Goal: Task Accomplishment & Management: Manage account settings

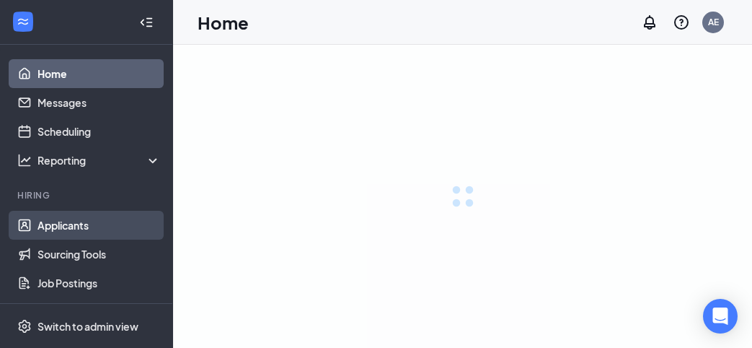
click at [128, 227] on link "Applicants" at bounding box center [99, 225] width 123 height 29
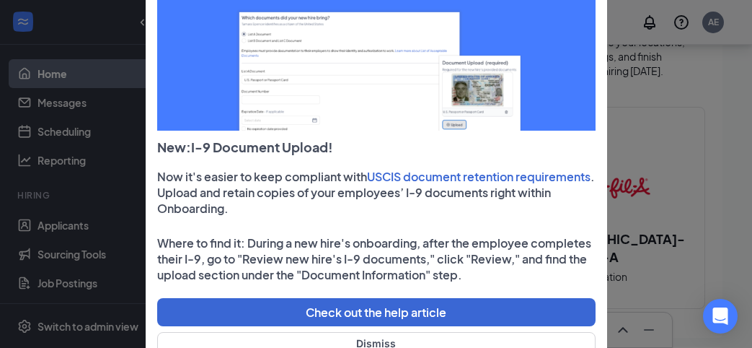
scroll to position [151, 0]
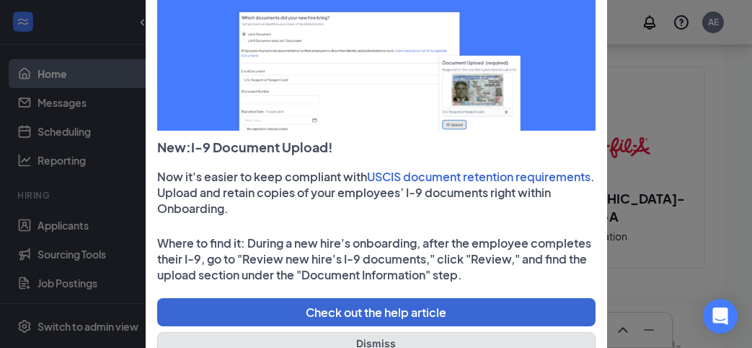
click at [381, 335] on button "Dismiss" at bounding box center [376, 343] width 438 height 22
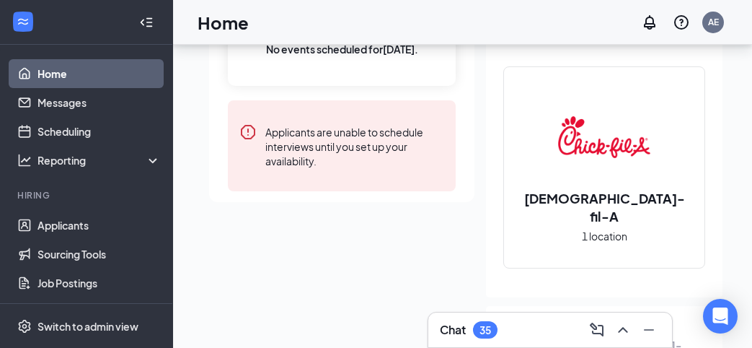
scroll to position [0, 0]
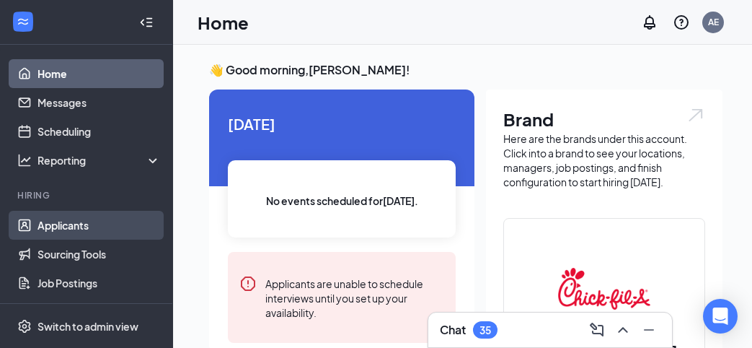
click at [114, 232] on link "Applicants" at bounding box center [99, 225] width 123 height 29
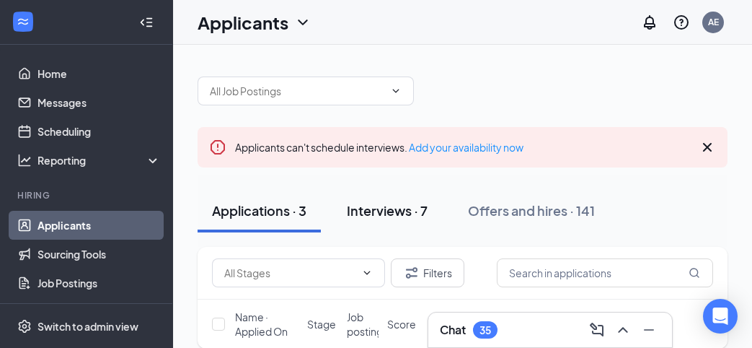
click at [419, 203] on div "Interviews · 7" at bounding box center [387, 210] width 81 height 18
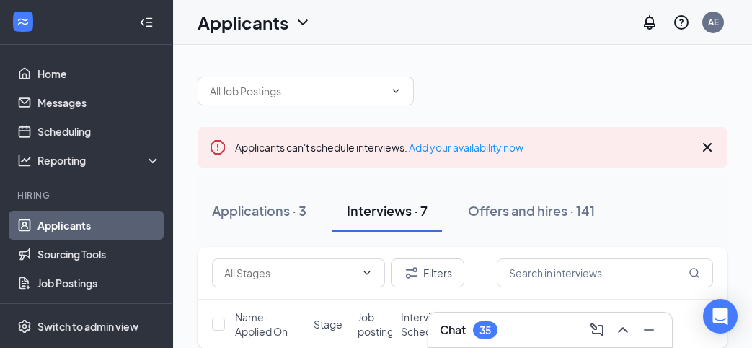
scroll to position [19, 0]
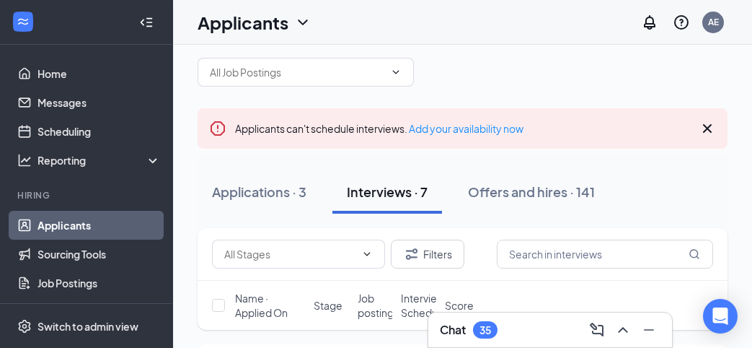
click at [146, 25] on icon "Collapse" at bounding box center [146, 22] width 14 height 14
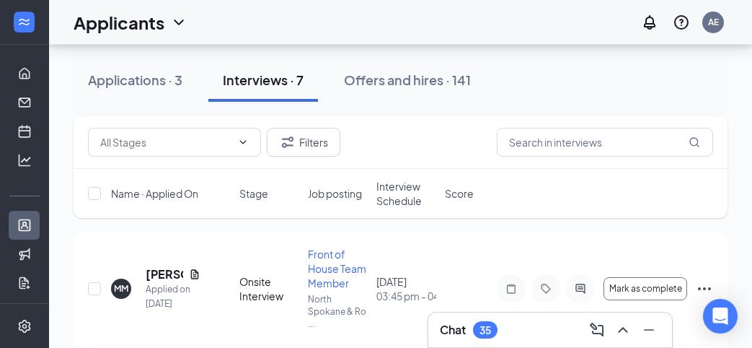
scroll to position [169, 0]
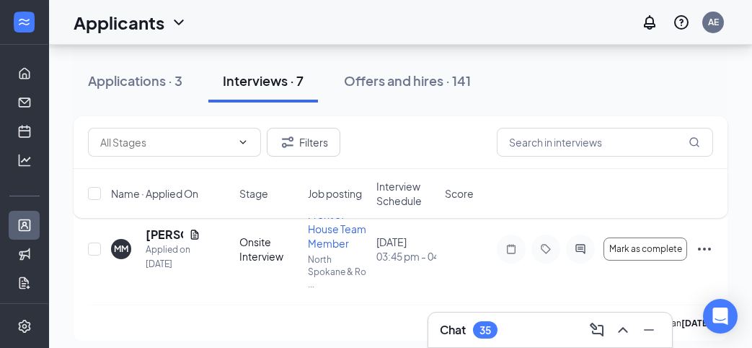
click at [406, 197] on span "Interview Schedule" at bounding box center [406, 193] width 60 height 29
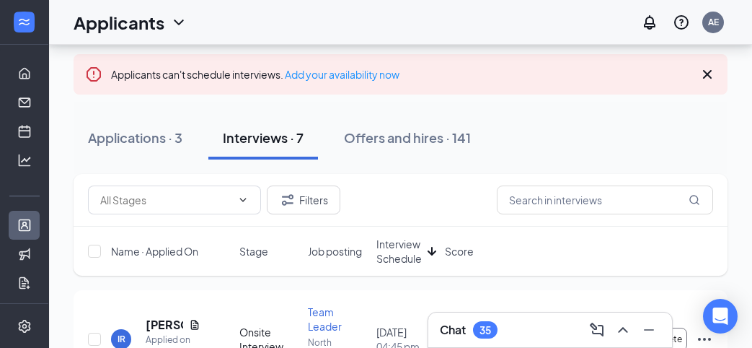
scroll to position [76, 0]
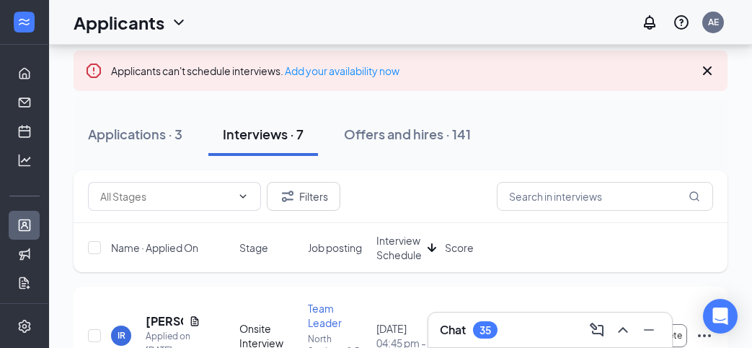
click at [407, 244] on span "Interview Schedule" at bounding box center [398, 247] width 45 height 29
click at [705, 69] on icon "Cross" at bounding box center [707, 70] width 17 height 17
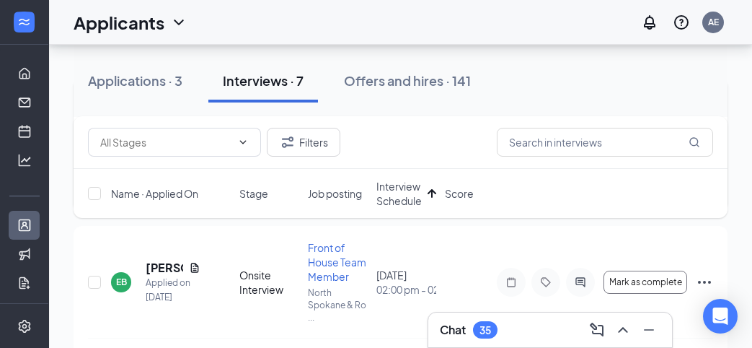
scroll to position [227, 0]
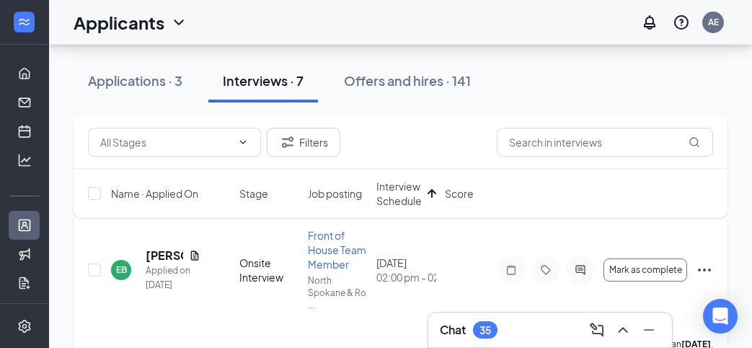
click at [120, 263] on div "EB" at bounding box center [121, 269] width 11 height 12
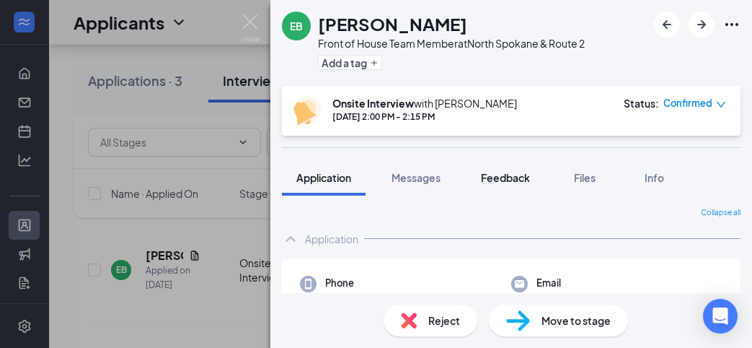
click at [498, 178] on span "Feedback" at bounding box center [505, 177] width 49 height 13
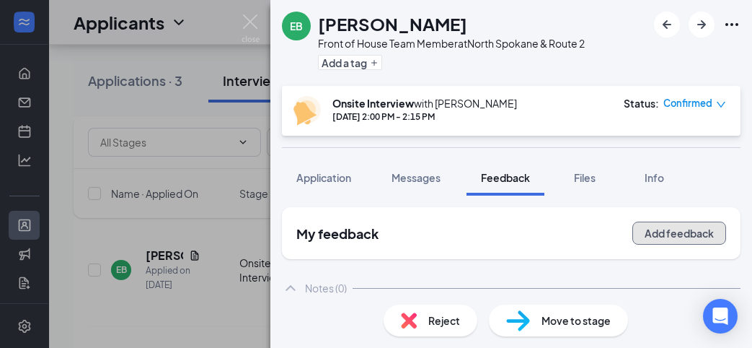
click at [680, 242] on button "Add feedback" at bounding box center [679, 232] width 94 height 23
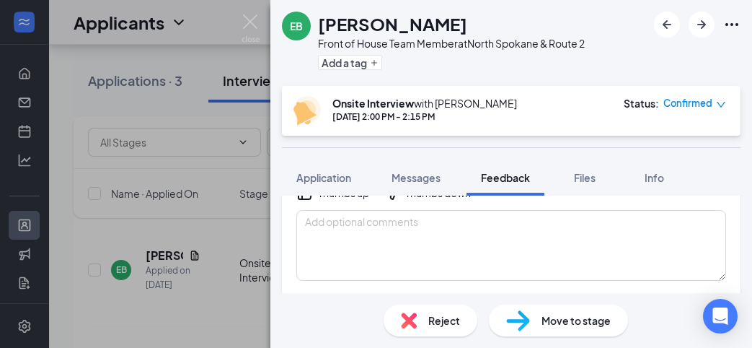
scroll to position [106, 0]
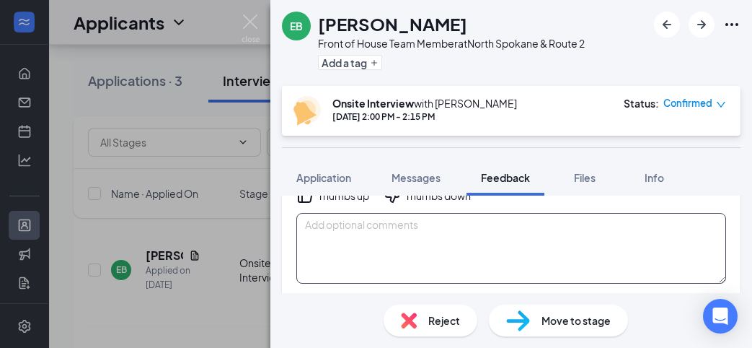
click at [626, 213] on textarea at bounding box center [511, 248] width 430 height 71
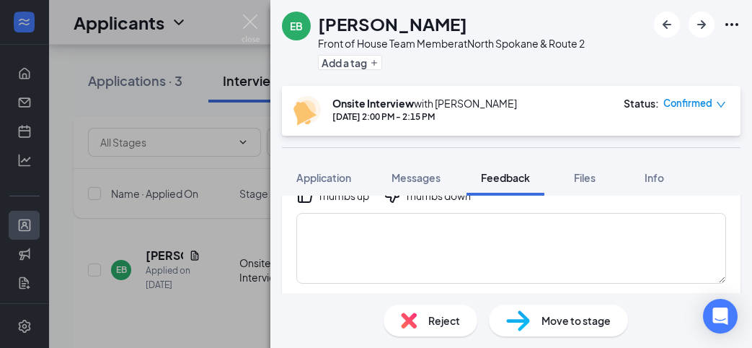
click at [249, 23] on img at bounding box center [251, 28] width 18 height 28
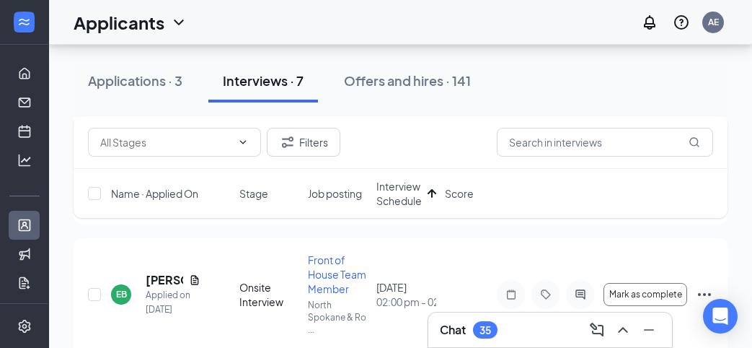
scroll to position [246, 0]
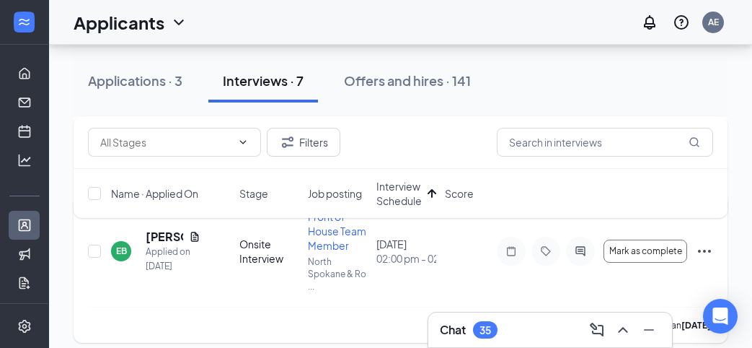
click at [479, 257] on div "EB [PERSON_NAME] Applied on [DATE] Onsite Interview Front of House Team Member …" at bounding box center [400, 257] width 625 height 97
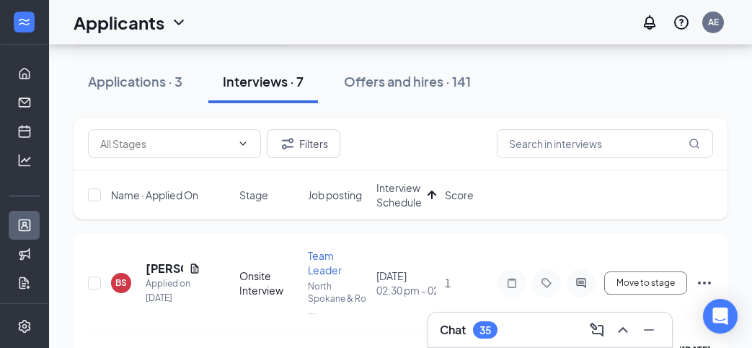
scroll to position [0, 0]
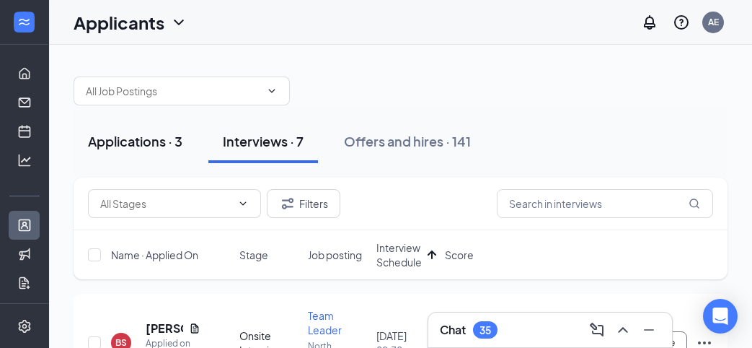
click at [151, 153] on button "Applications · 3" at bounding box center [135, 141] width 123 height 43
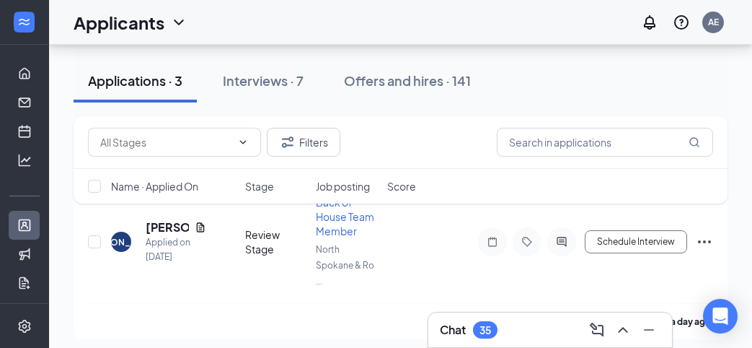
scroll to position [93, 0]
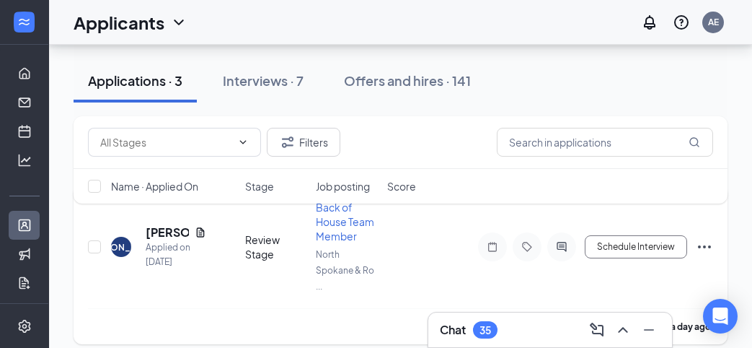
click at [121, 241] on div "[PERSON_NAME]" at bounding box center [121, 247] width 74 height 12
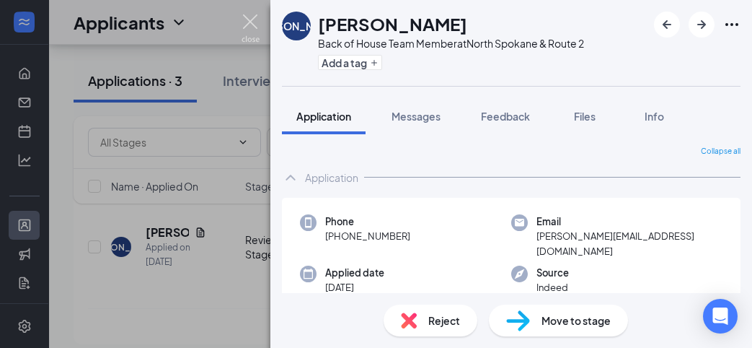
click at [246, 23] on img at bounding box center [251, 28] width 18 height 28
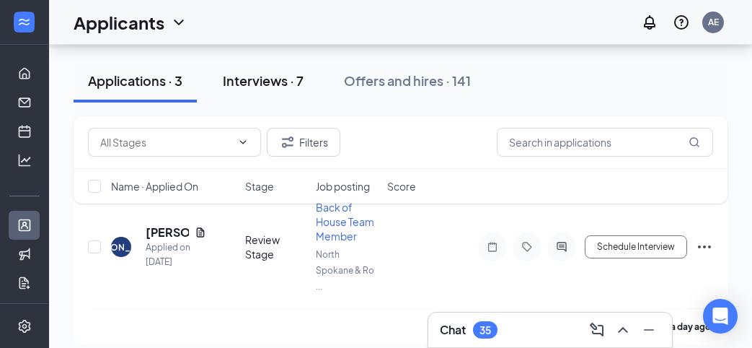
click at [279, 74] on div "Interviews · 7" at bounding box center [263, 80] width 81 height 18
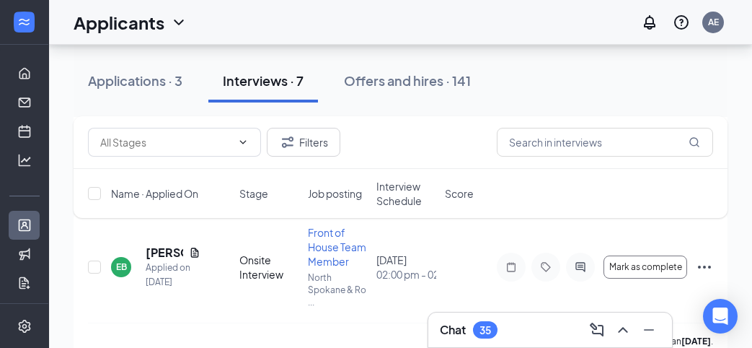
scroll to position [241, 0]
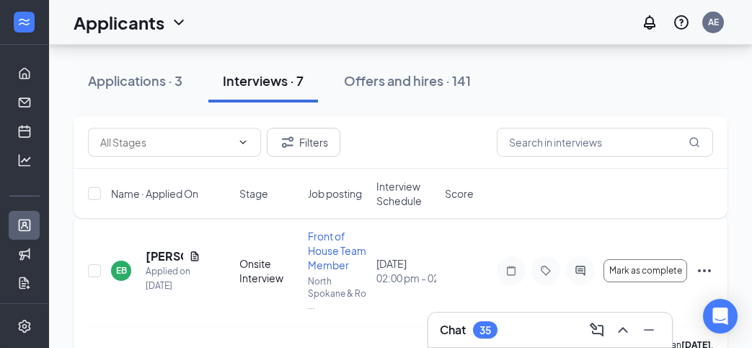
click at [702, 263] on icon "Ellipses" at bounding box center [704, 270] width 17 height 17
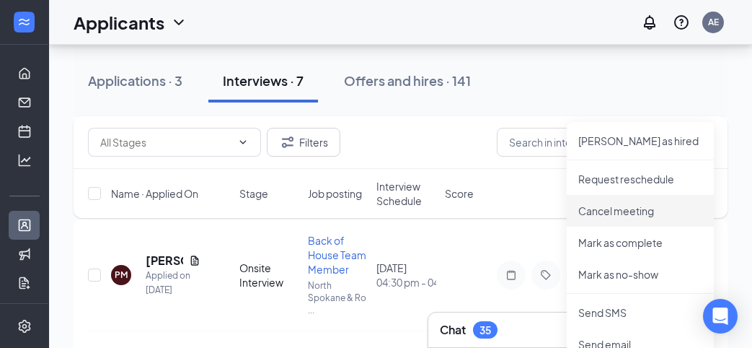
scroll to position [397, 0]
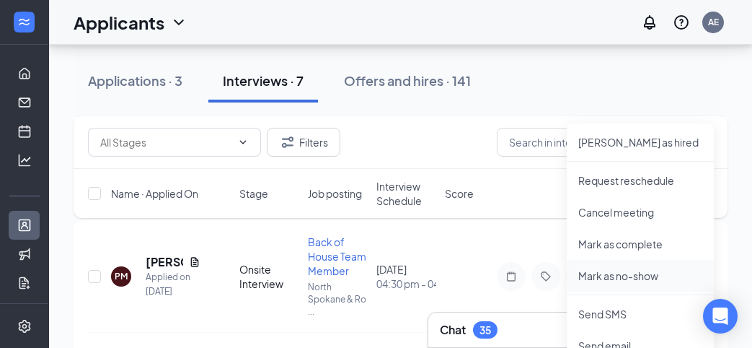
click at [648, 272] on p "Mark as no-show" at bounding box center [640, 275] width 124 height 14
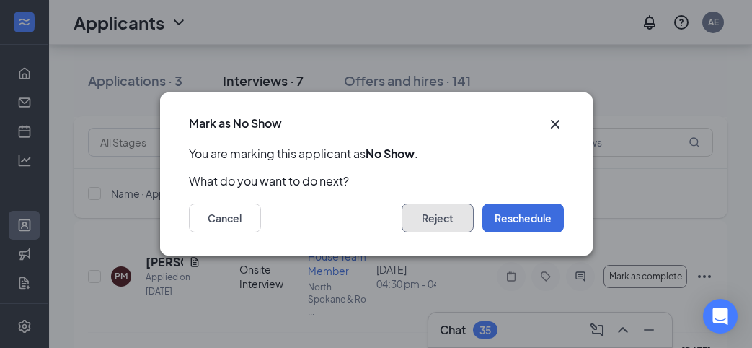
click at [436, 221] on button "Reject" at bounding box center [438, 217] width 72 height 29
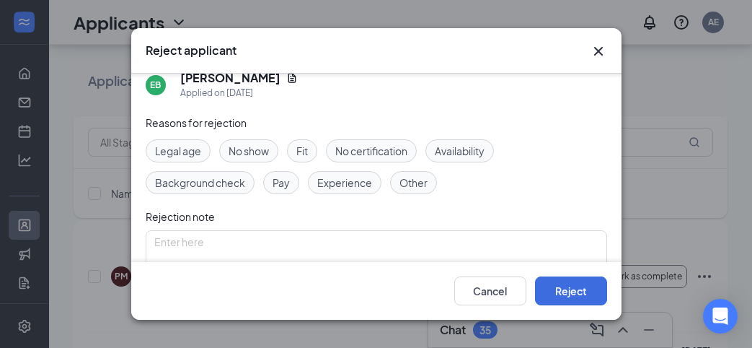
scroll to position [24, 0]
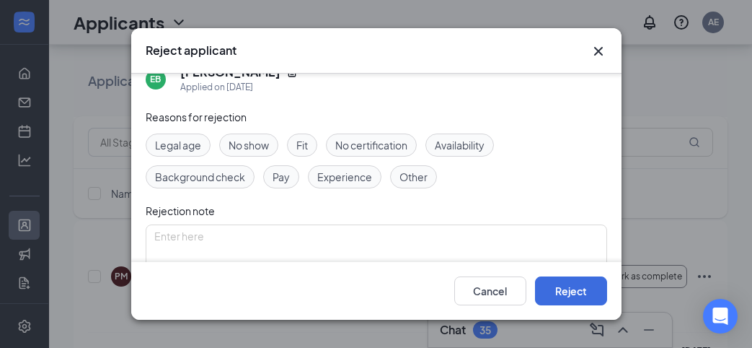
click at [415, 173] on span "Other" at bounding box center [414, 177] width 28 height 16
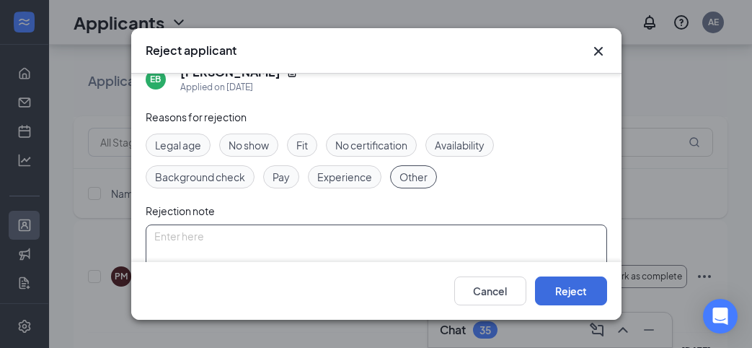
click at [350, 250] on textarea at bounding box center [377, 251] width 462 height 55
type textarea "NCNS to interview."
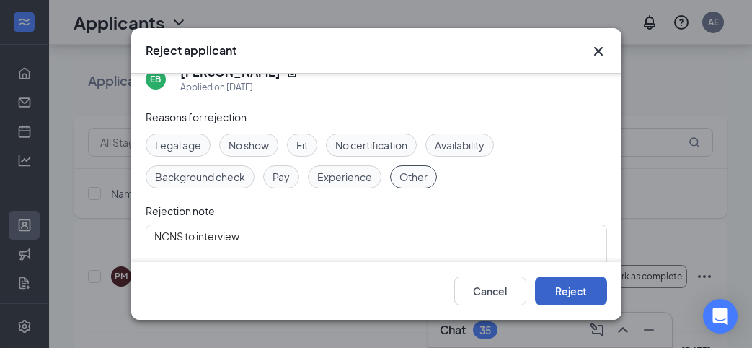
click at [593, 284] on button "Reject" at bounding box center [571, 290] width 72 height 29
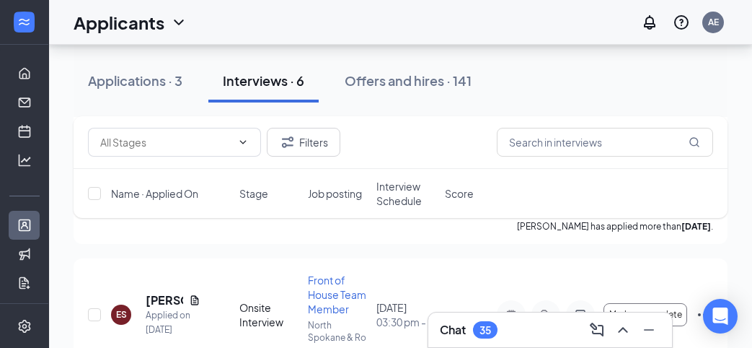
scroll to position [522, 0]
click at [403, 206] on span "Interview Schedule" at bounding box center [406, 193] width 60 height 29
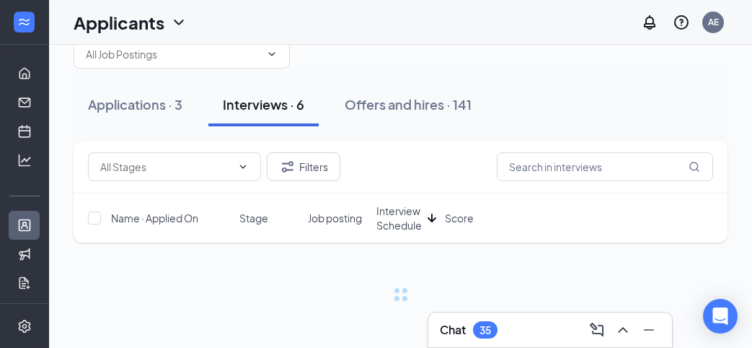
scroll to position [35, 0]
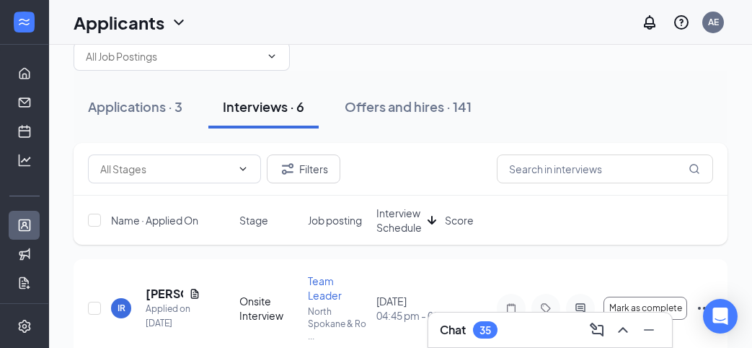
click at [405, 212] on span "Interview Schedule" at bounding box center [398, 220] width 45 height 29
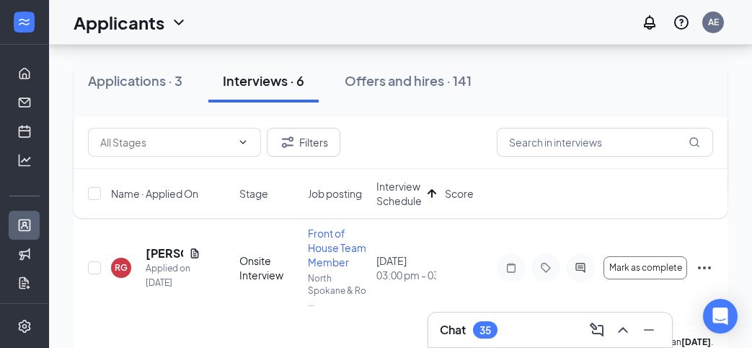
scroll to position [228, 0]
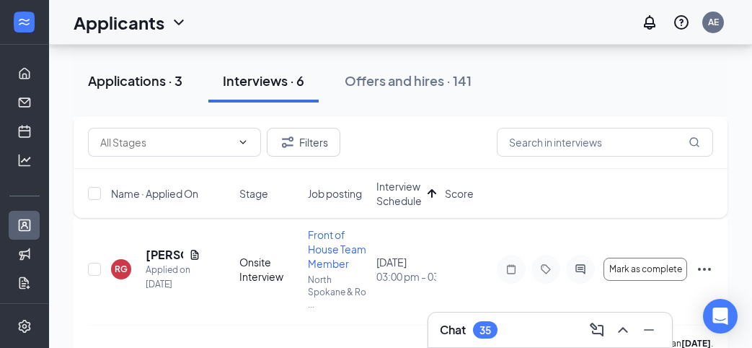
click at [170, 83] on div "Applications · 3" at bounding box center [135, 80] width 94 height 18
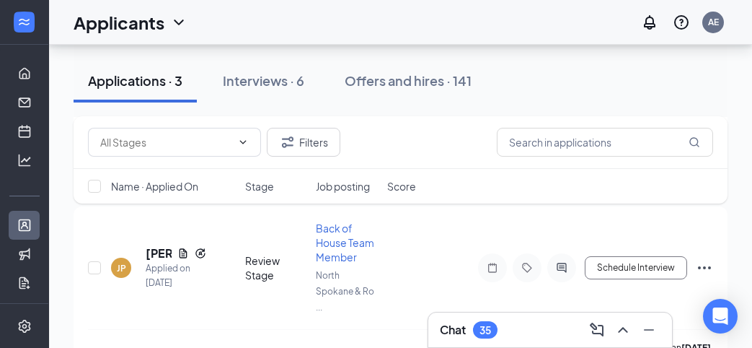
scroll to position [244, 0]
click at [123, 263] on div "JP" at bounding box center [121, 269] width 9 height 12
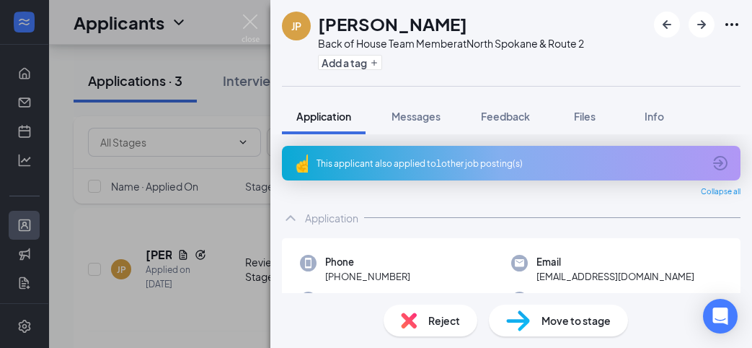
click at [604, 164] on div "This applicant also applied to 1 other job posting(s)" at bounding box center [510, 163] width 387 height 12
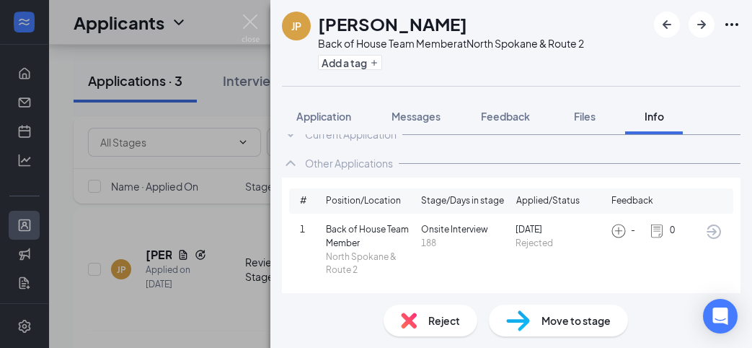
scroll to position [25, 0]
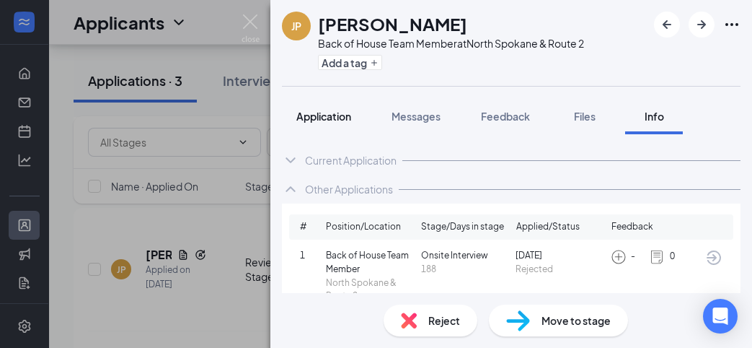
click at [326, 127] on button "Application" at bounding box center [324, 116] width 84 height 36
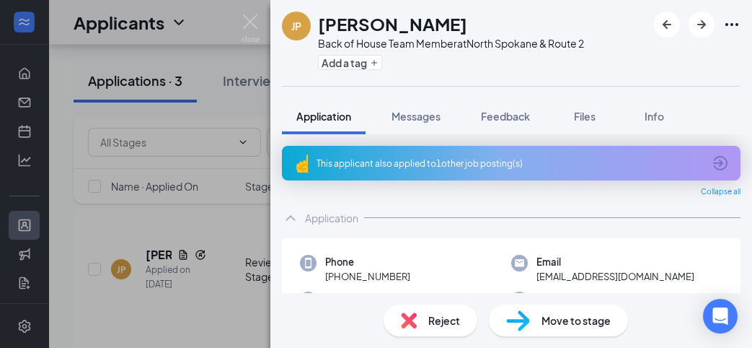
click at [392, 161] on div "This applicant also applied to 1 other job posting(s)" at bounding box center [510, 163] width 387 height 12
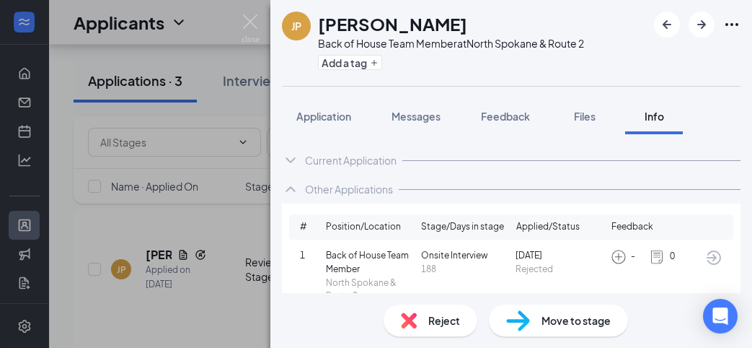
scroll to position [26, 0]
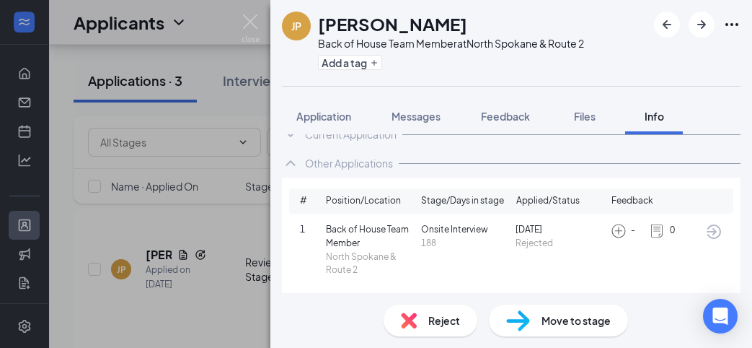
click at [714, 229] on icon "ArrowCircle" at bounding box center [714, 231] width 14 height 14
click at [326, 115] on span "Application" at bounding box center [323, 116] width 55 height 13
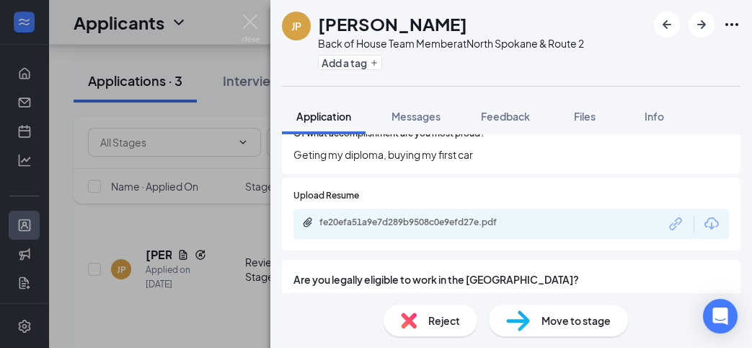
scroll to position [591, 0]
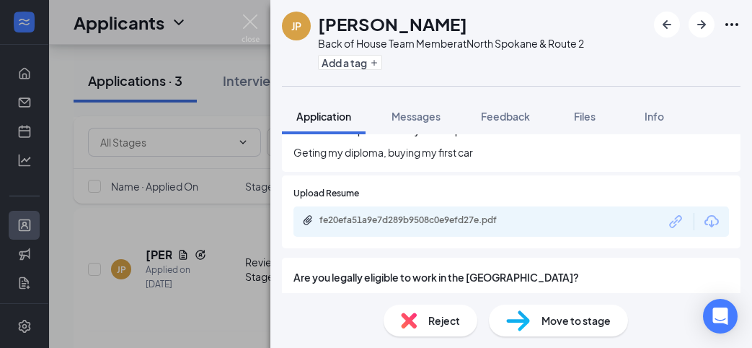
click at [460, 214] on div "fe20efa51a9e7d289b9508c0e9efd27e.pdf" at bounding box center [420, 220] width 202 height 12
click at [438, 322] on span "Reject" at bounding box center [444, 320] width 32 height 16
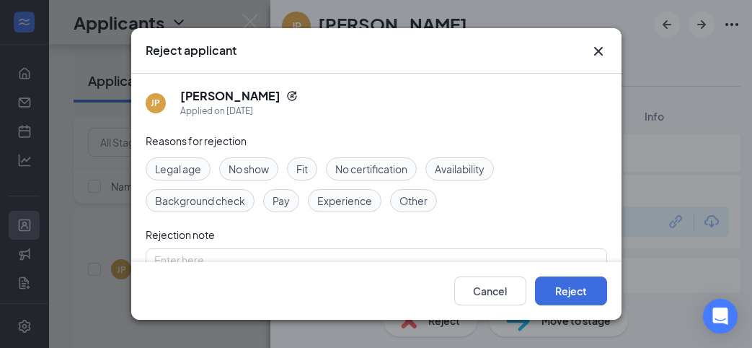
click at [599, 51] on icon "Cross" at bounding box center [598, 51] width 9 height 9
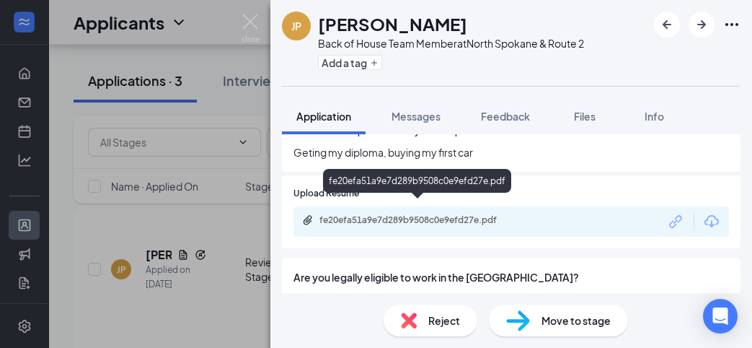
click at [464, 214] on div "fe20efa51a9e7d289b9508c0e9efd27e.pdf" at bounding box center [420, 220] width 202 height 12
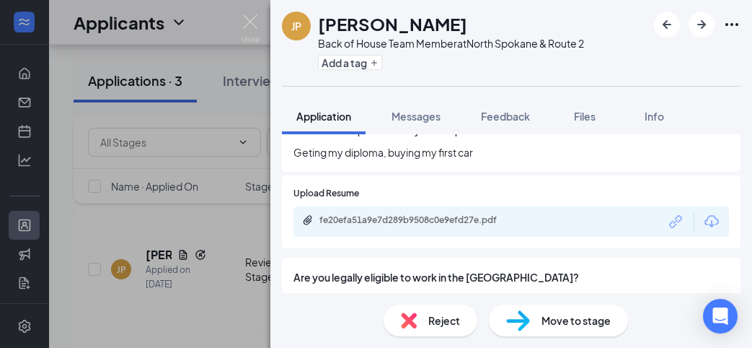
click at [448, 325] on span "Reject" at bounding box center [444, 320] width 32 height 16
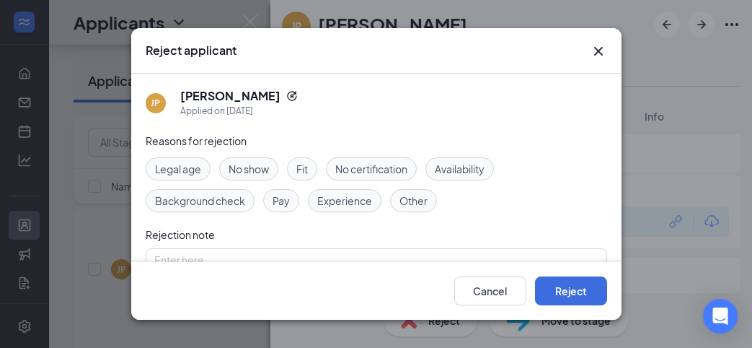
click at [294, 170] on div "Fit" at bounding box center [302, 168] width 30 height 23
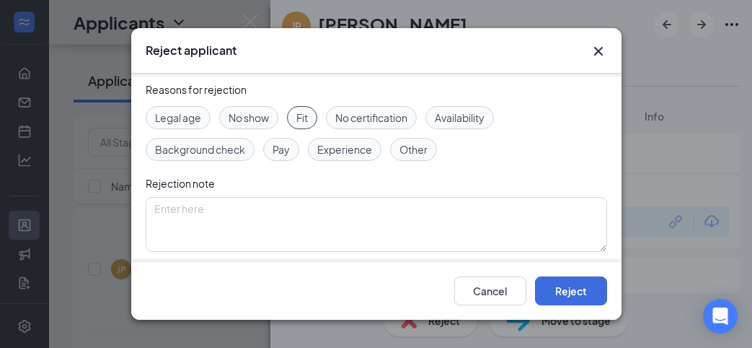
scroll to position [52, 0]
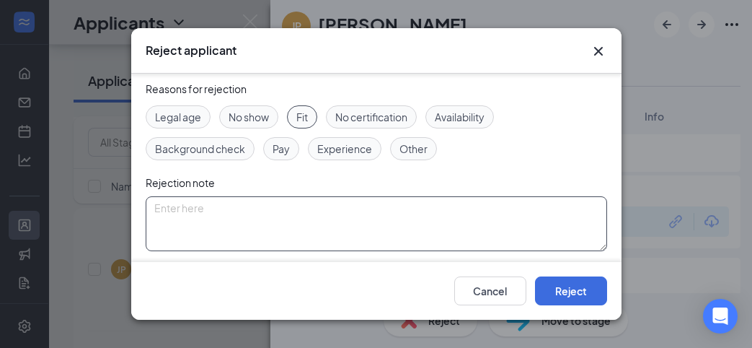
click at [275, 221] on textarea at bounding box center [377, 223] width 462 height 55
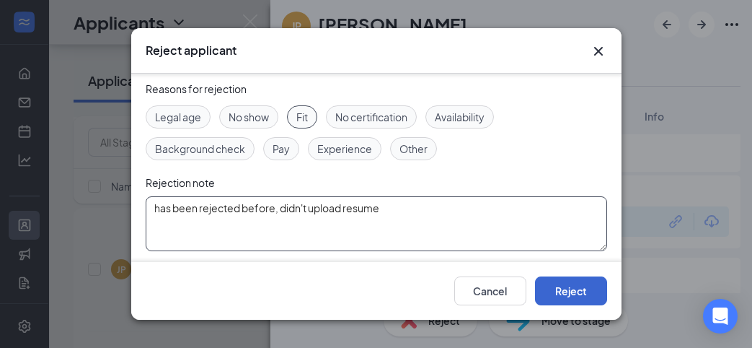
type textarea "has been rejected before, didn't upload resume"
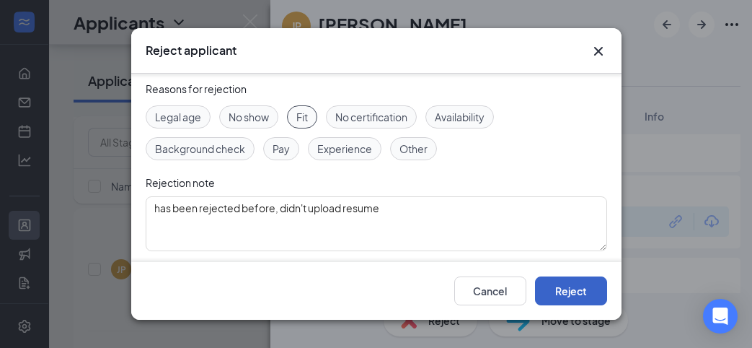
click at [569, 298] on button "Reject" at bounding box center [571, 290] width 72 height 29
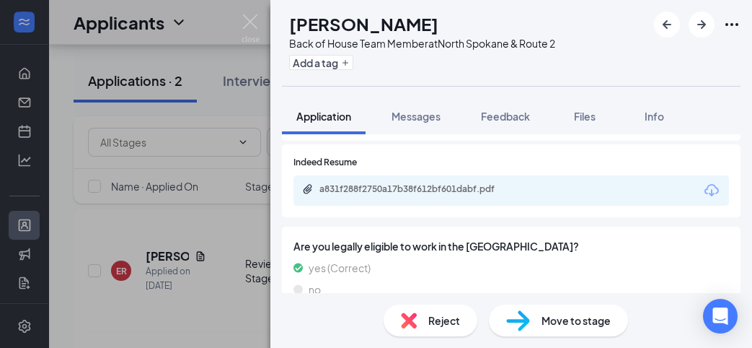
scroll to position [676, 0]
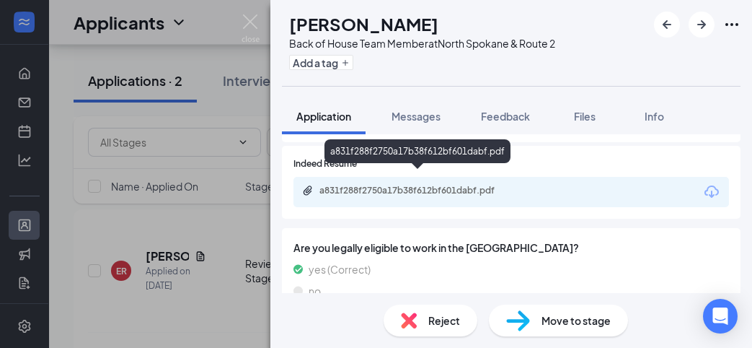
click at [509, 185] on div "a831f288f2750a17b38f612bf601dabf.pdf" at bounding box center [420, 191] width 202 height 12
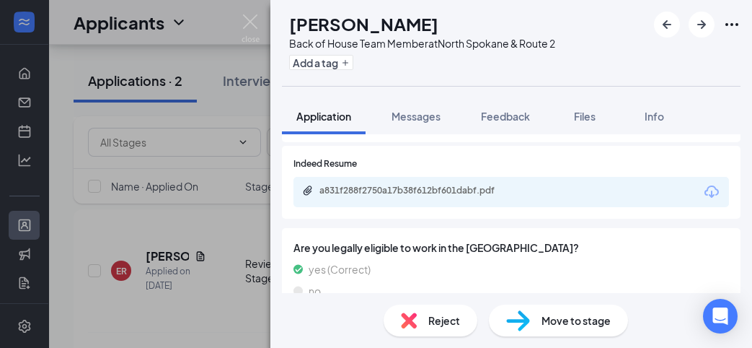
click at [410, 311] on div "Reject" at bounding box center [431, 320] width 94 height 32
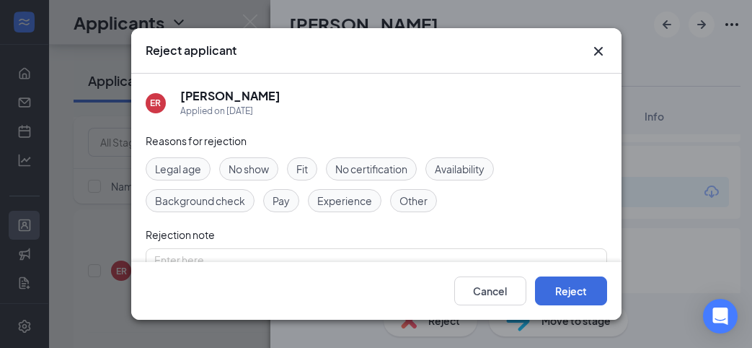
click at [478, 169] on span "Availability" at bounding box center [460, 169] width 50 height 16
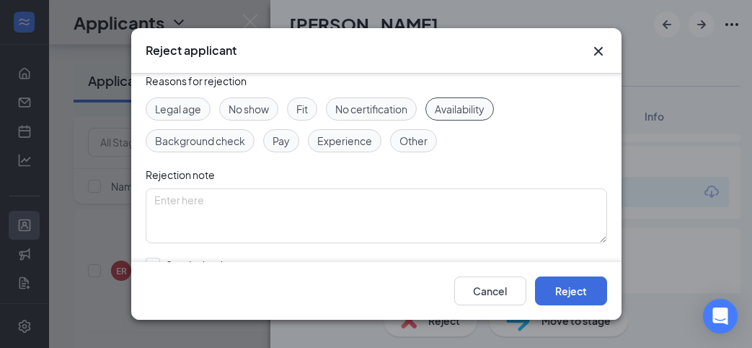
scroll to position [69, 0]
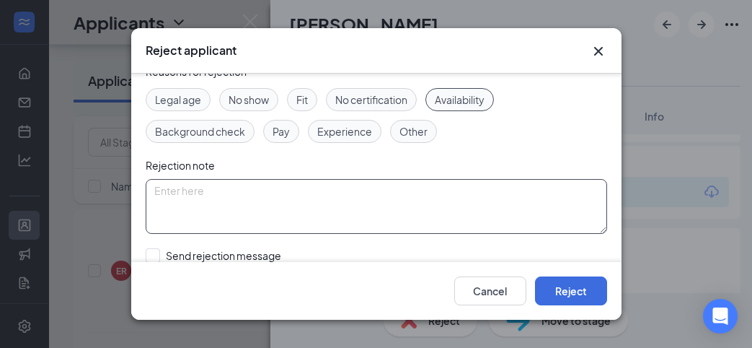
click at [454, 197] on textarea at bounding box center [377, 206] width 462 height 55
type textarea "not available [DATE]"
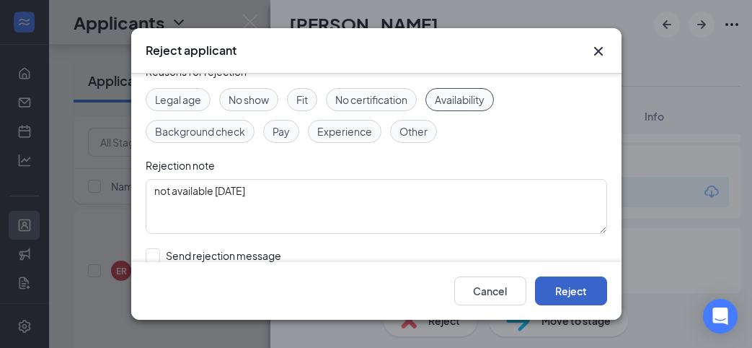
click at [586, 284] on button "Reject" at bounding box center [571, 290] width 72 height 29
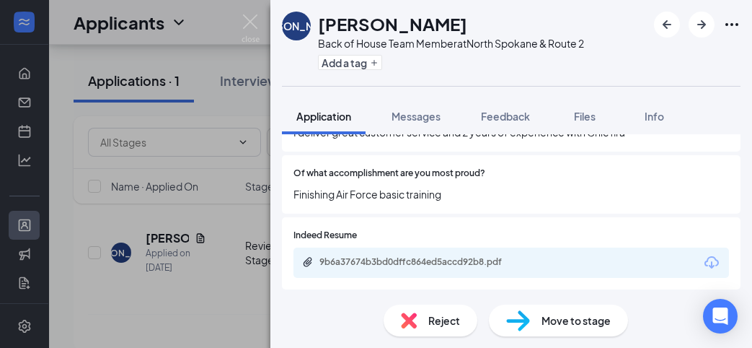
scroll to position [506, 0]
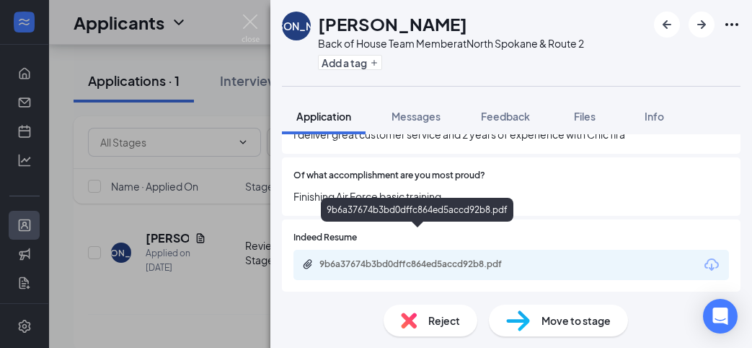
click at [481, 258] on div "9b6a37674b3bd0dffc864ed5accd92b8.pdf" at bounding box center [420, 264] width 202 height 12
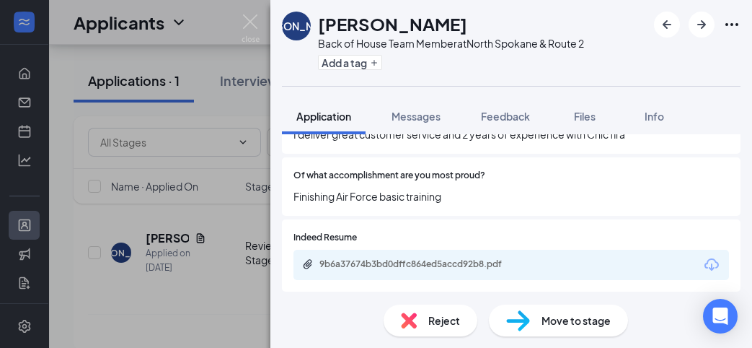
click at [562, 324] on span "Move to stage" at bounding box center [576, 320] width 69 height 16
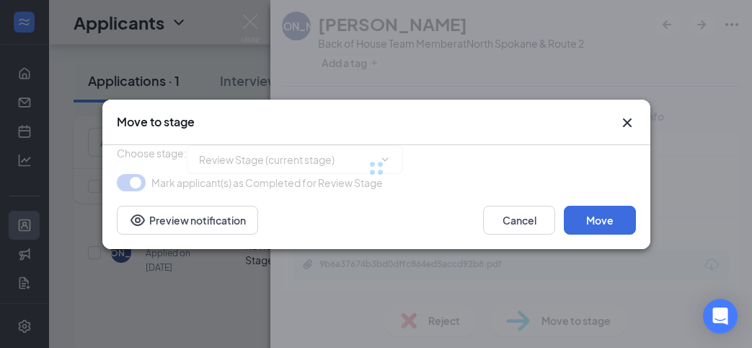
type input "Onsite Interview (next stage)"
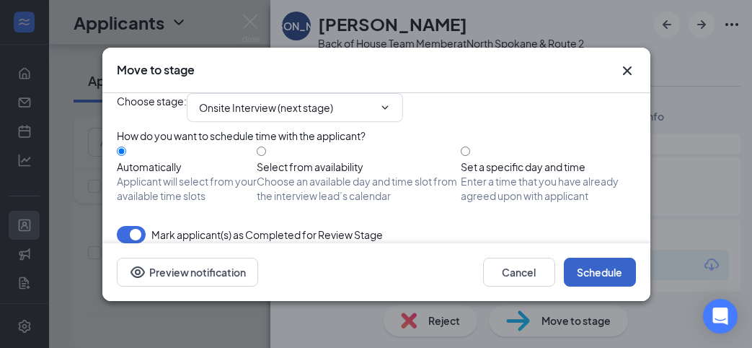
click at [599, 286] on button "Schedule" at bounding box center [600, 271] width 72 height 29
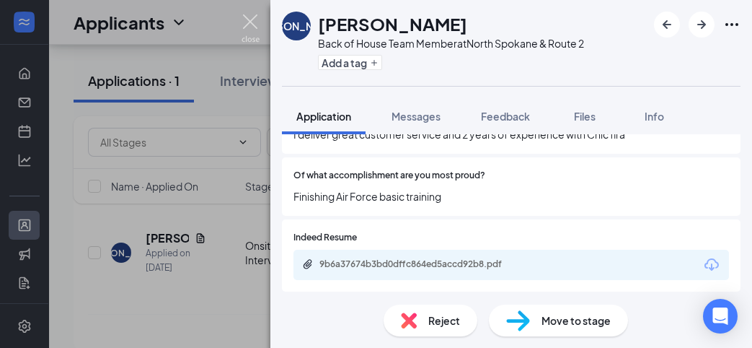
click at [250, 19] on img at bounding box center [251, 28] width 18 height 28
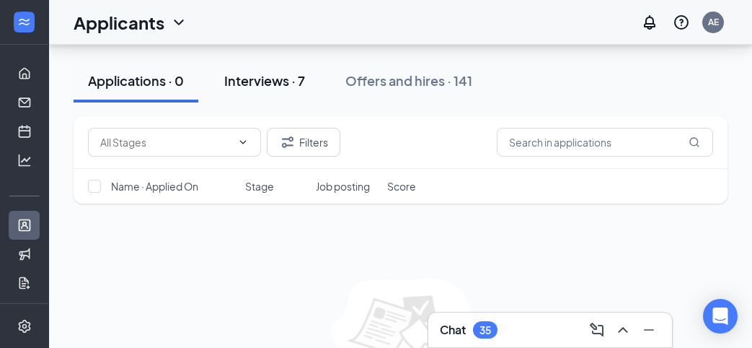
click at [288, 77] on div "Interviews · 7" at bounding box center [264, 80] width 81 height 18
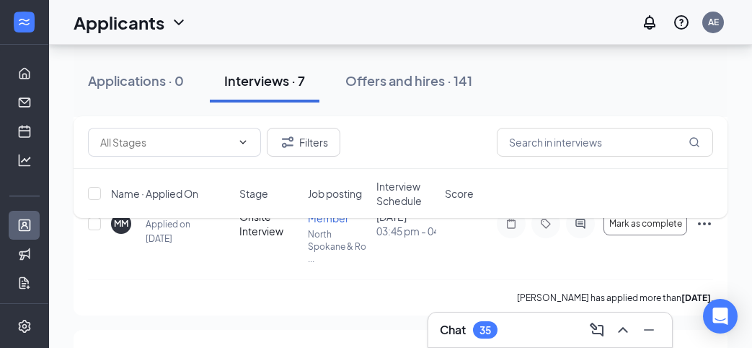
scroll to position [286, 0]
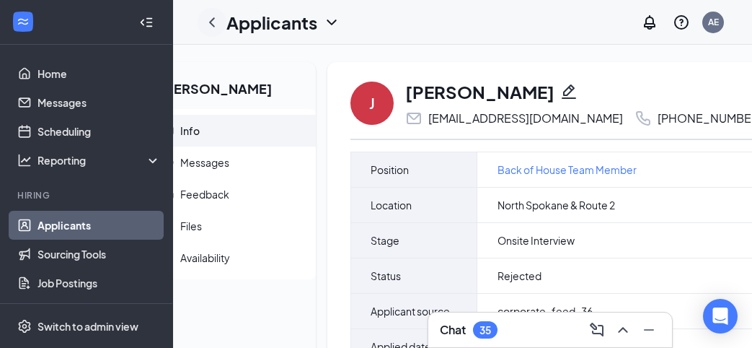
click at [211, 20] on icon "ChevronLeft" at bounding box center [212, 21] width 6 height 9
